Goal: Transaction & Acquisition: Book appointment/travel/reservation

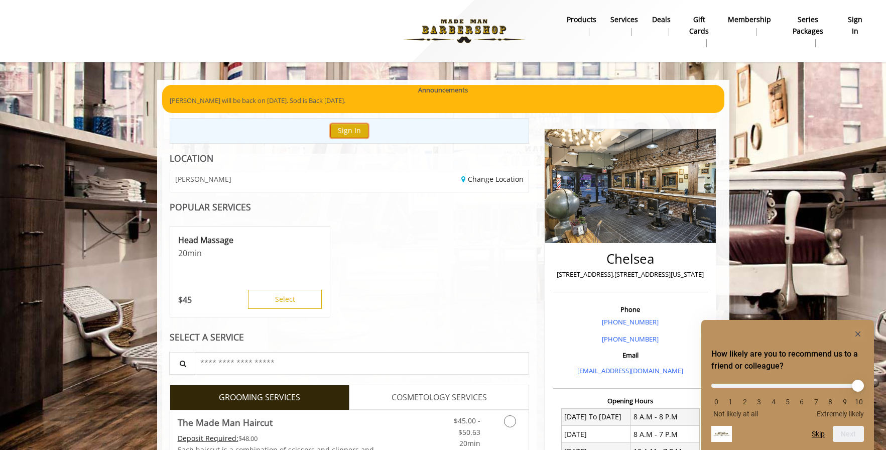
click at [350, 131] on button "Sign In" at bounding box center [349, 130] width 38 height 15
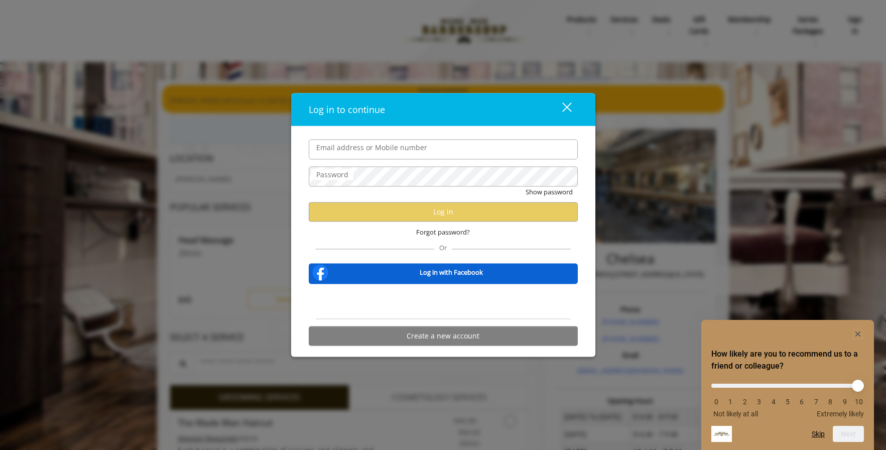
type input "**********"
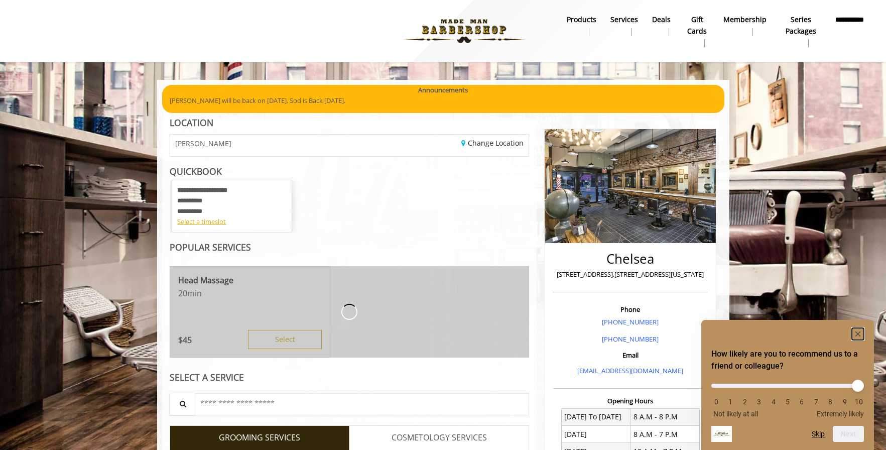
click at [859, 333] on rect "Hide survey" at bounding box center [857, 334] width 12 height 12
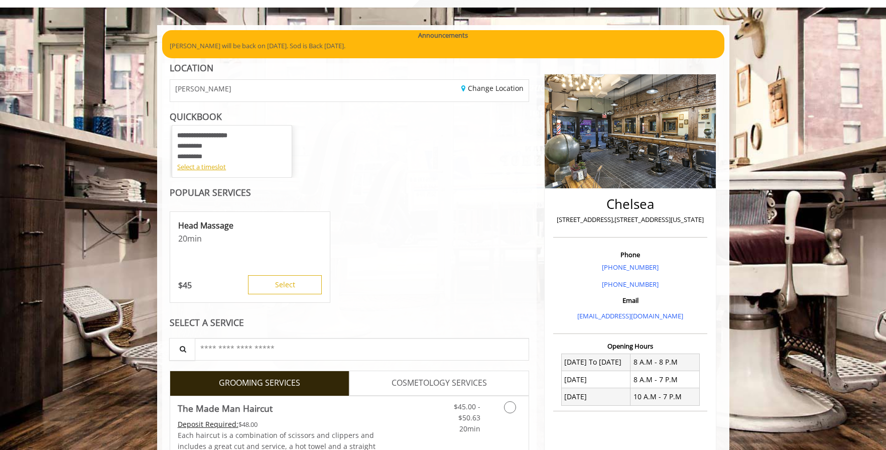
scroll to position [151, 0]
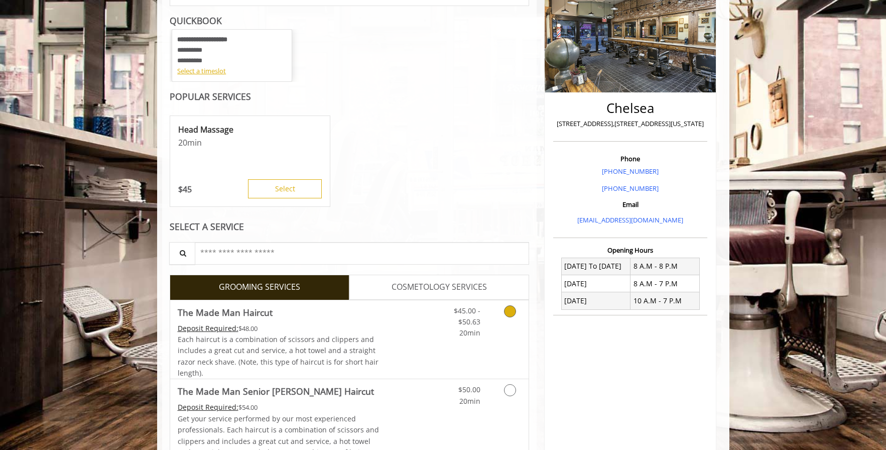
click at [512, 310] on icon "Grooming services" at bounding box center [510, 311] width 12 height 12
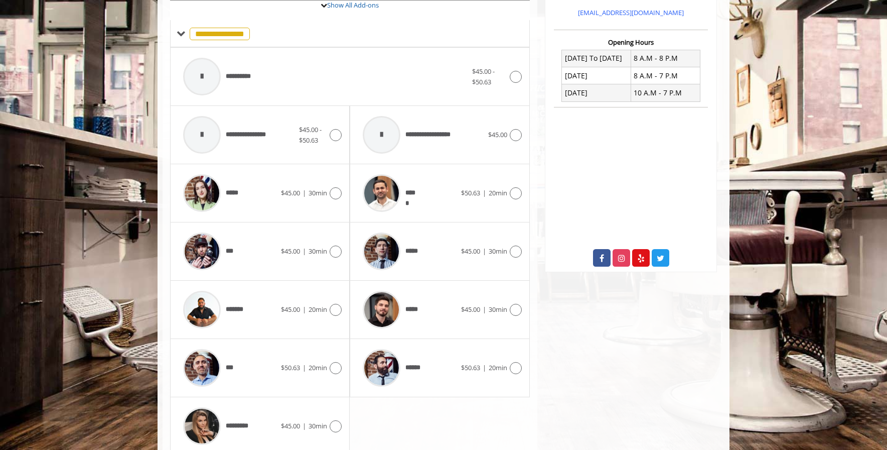
scroll to position [366, 0]
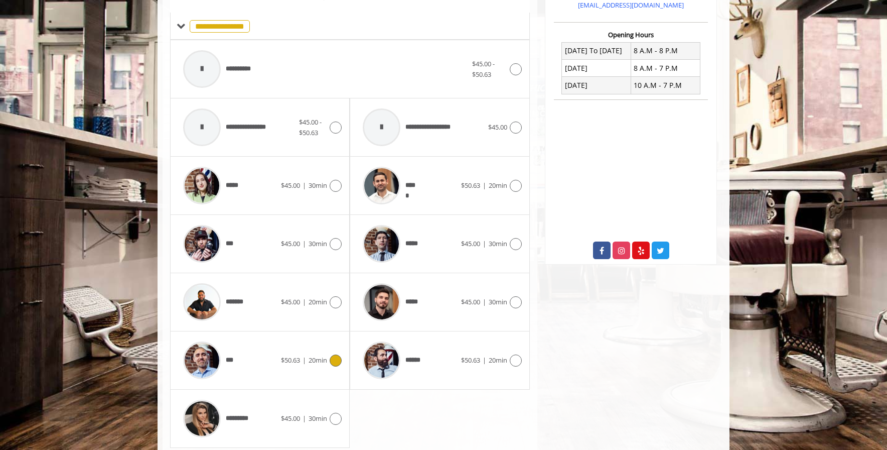
click at [337, 359] on icon at bounding box center [336, 360] width 12 height 12
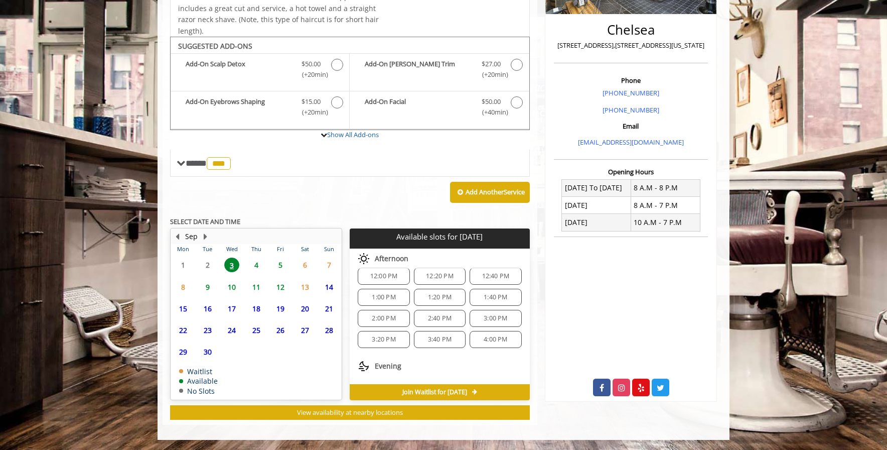
scroll to position [100, 0]
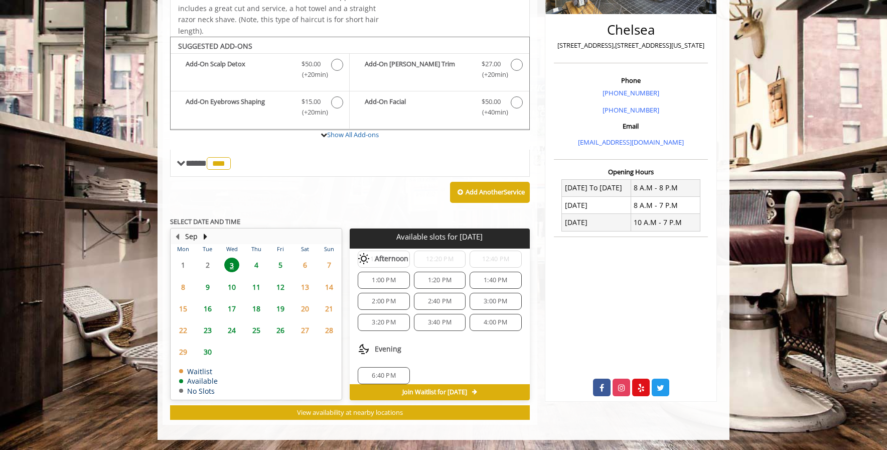
click at [496, 319] on span "4:00 PM" at bounding box center [496, 322] width 24 height 8
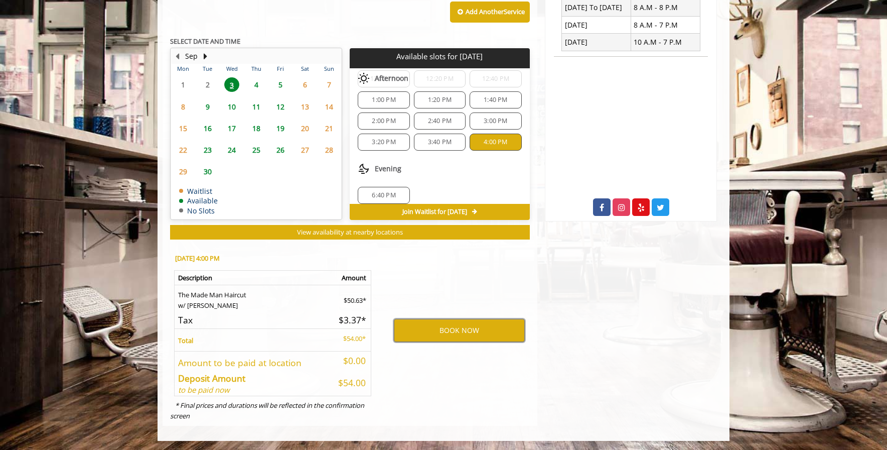
scroll to position [410, 0]
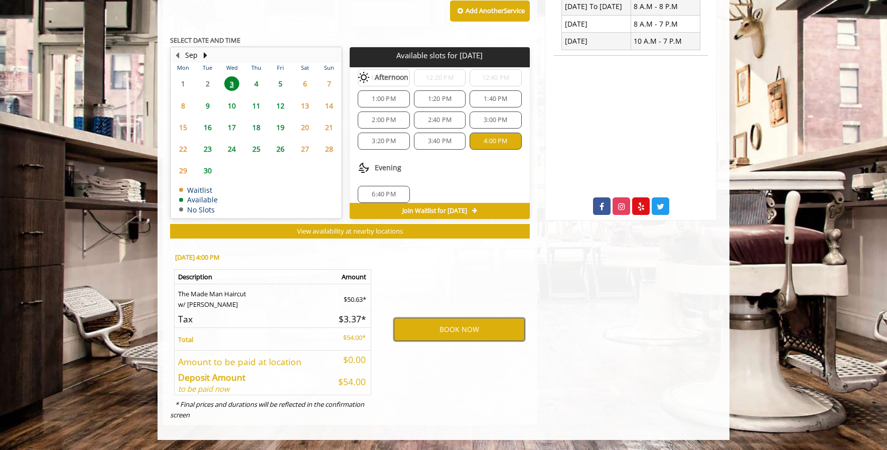
click at [481, 327] on button "BOOK NOW" at bounding box center [459, 329] width 131 height 23
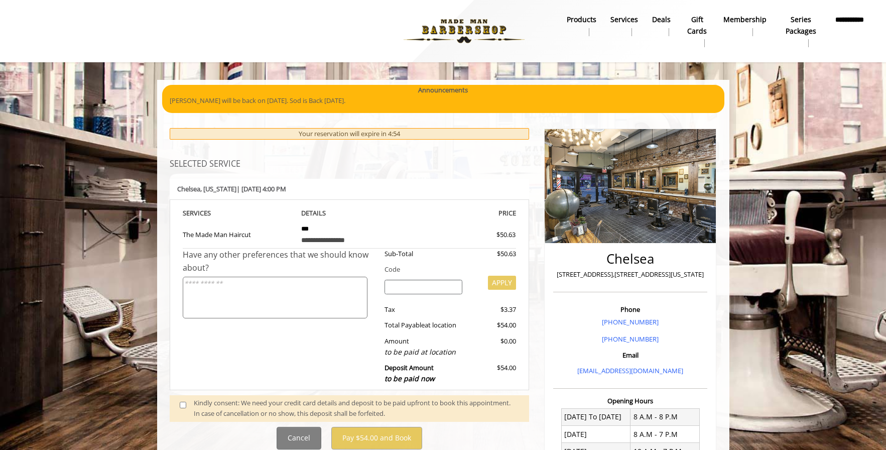
scroll to position [247, 0]
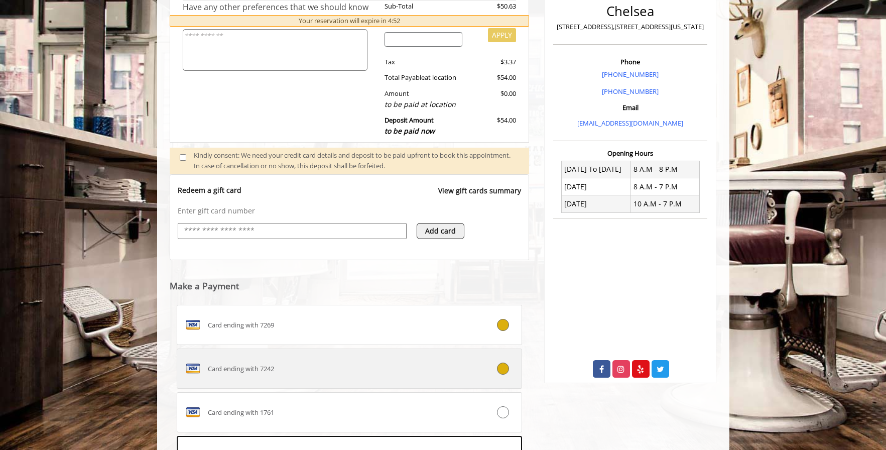
click at [320, 371] on div "Card ending with 7242" at bounding box center [320, 368] width 287 height 16
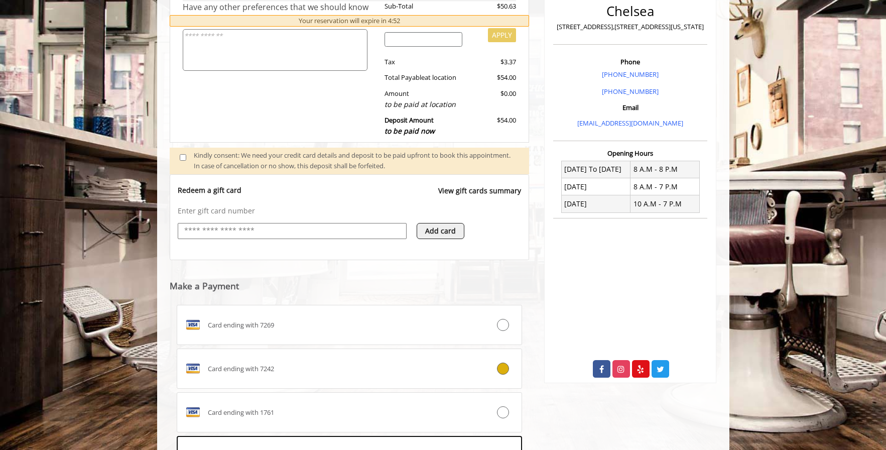
scroll to position [401, 0]
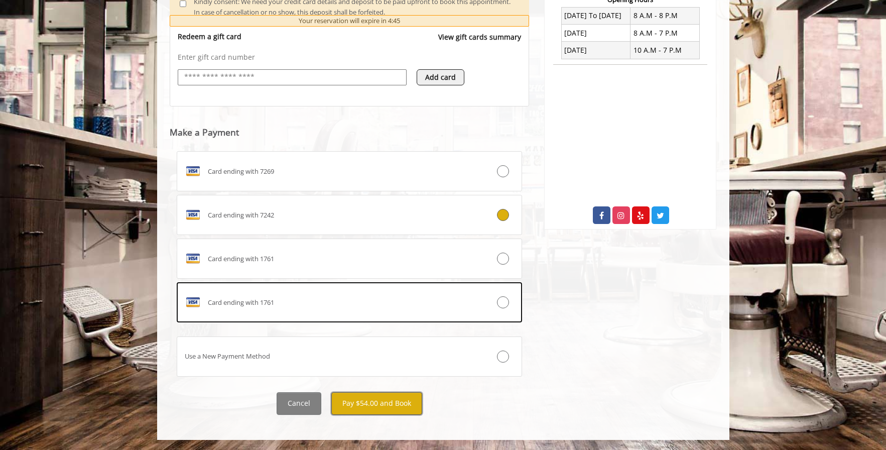
click at [364, 400] on button "Pay $54.00 and Book" at bounding box center [376, 403] width 91 height 23
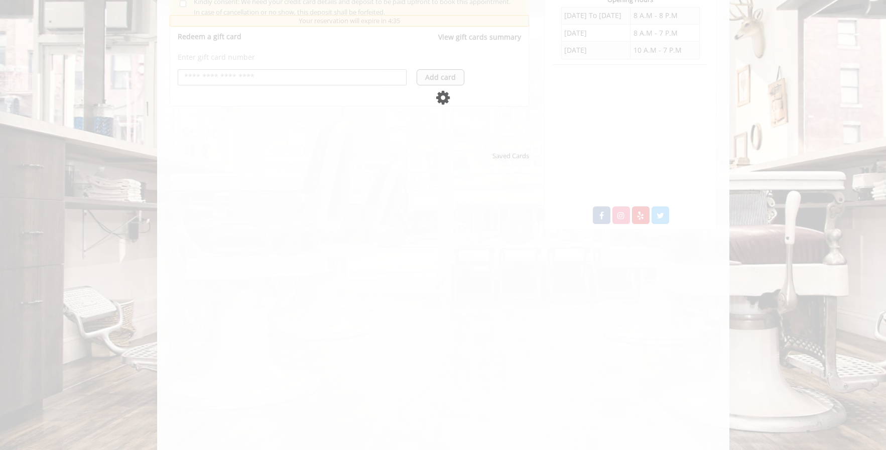
scroll to position [0, 0]
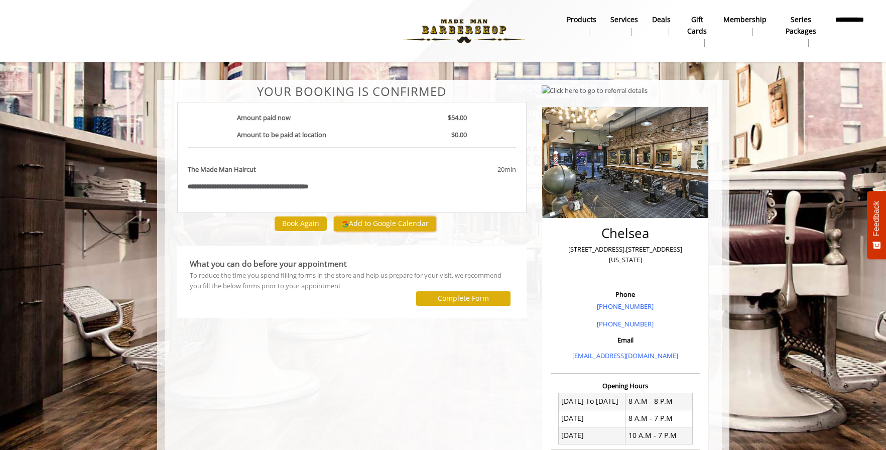
click at [380, 220] on button "Add to Google Calendar" at bounding box center [385, 223] width 102 height 15
